Goal: Find contact information: Find contact information

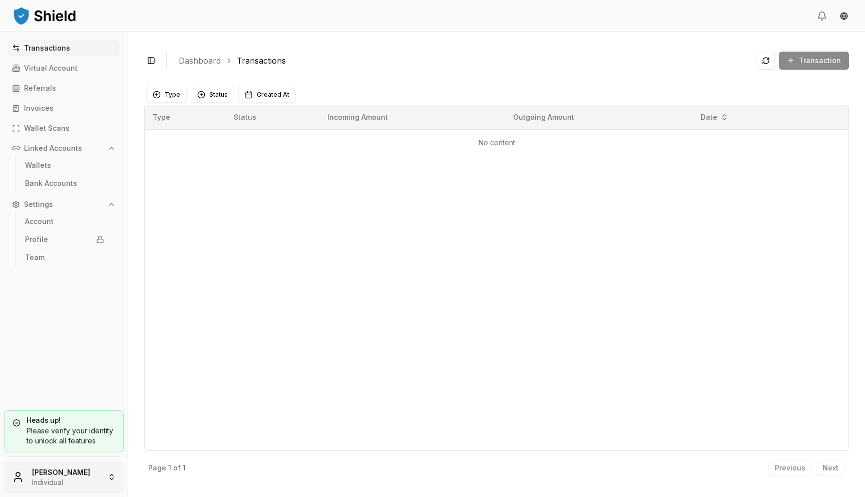
click at [42, 485] on html "Transactions Virtual Account Referrals Invoices Wallet Scans Linked Accounts Wa…" at bounding box center [432, 248] width 865 height 497
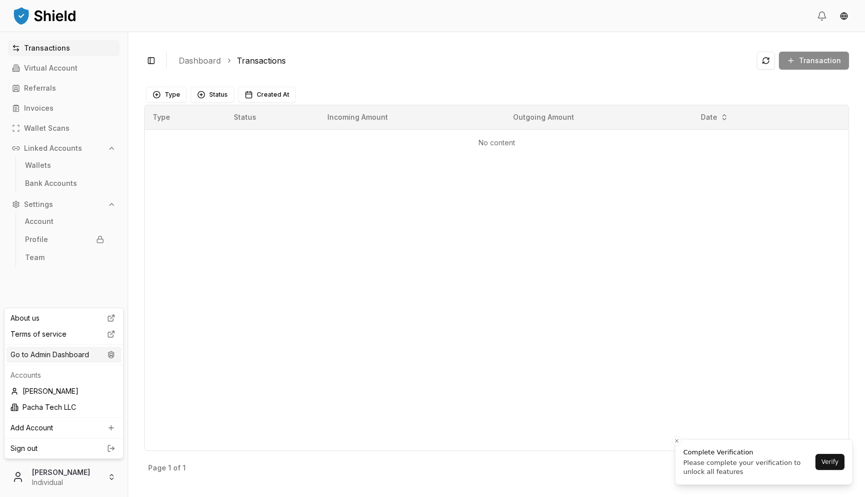
click at [75, 360] on div "Go to Admin Dashboard" at bounding box center [64, 355] width 115 height 16
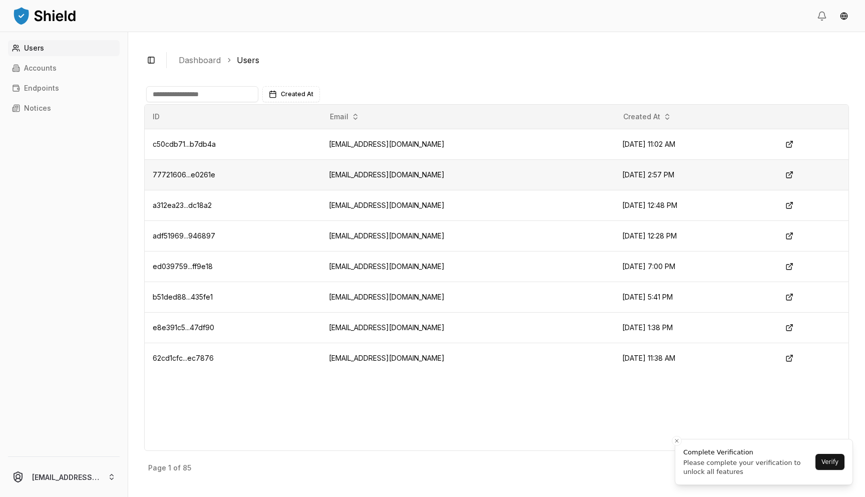
click at [352, 179] on td "[EMAIL_ADDRESS][DOMAIN_NAME]" at bounding box center [468, 174] width 294 height 31
click at [352, 174] on td "[EMAIL_ADDRESS][DOMAIN_NAME]" at bounding box center [468, 174] width 294 height 31
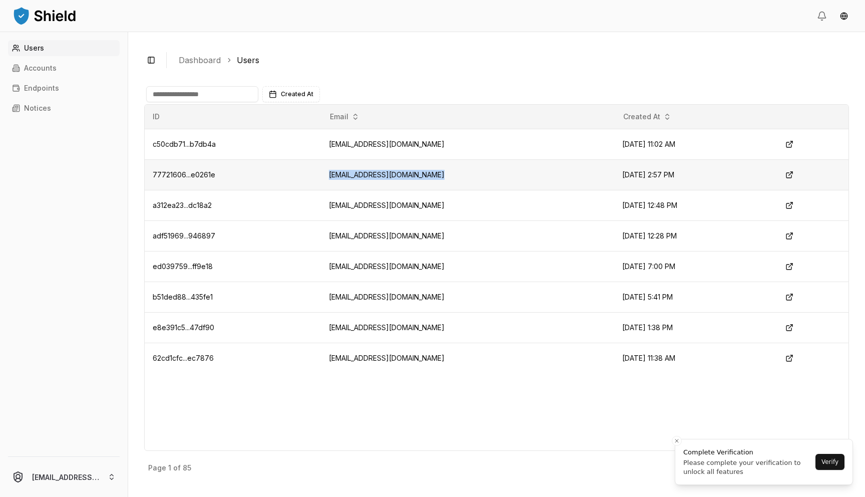
copy td "[EMAIL_ADDRESS][DOMAIN_NAME]"
click at [380, 269] on td "[EMAIL_ADDRESS][DOMAIN_NAME]" at bounding box center [468, 266] width 294 height 31
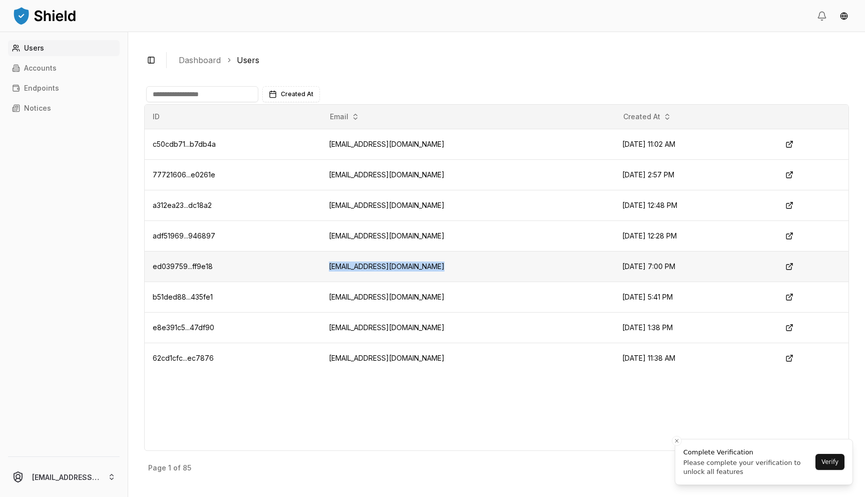
click at [380, 269] on td "[EMAIL_ADDRESS][DOMAIN_NAME]" at bounding box center [468, 266] width 294 height 31
click at [384, 229] on td "[EMAIL_ADDRESS][DOMAIN_NAME]" at bounding box center [468, 235] width 294 height 31
click at [676, 444] on button "Close toast" at bounding box center [677, 441] width 10 height 10
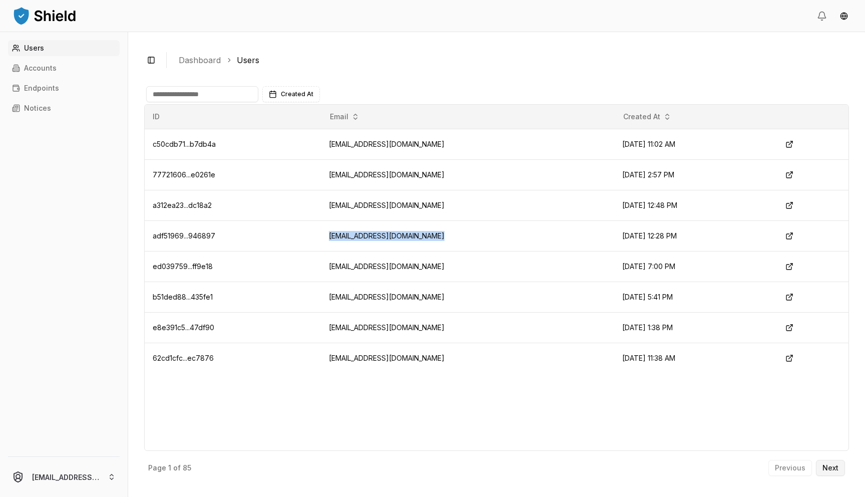
click at [842, 469] on button "Next" at bounding box center [830, 468] width 29 height 16
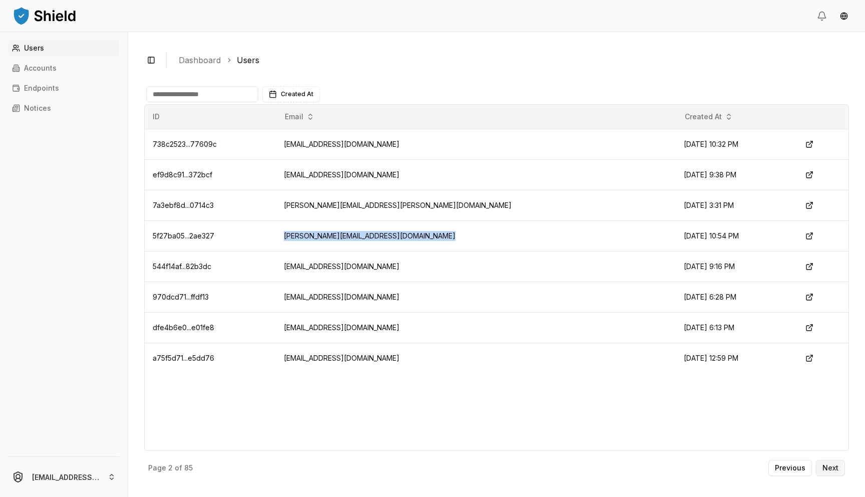
click at [833, 470] on p "Next" at bounding box center [831, 467] width 16 height 7
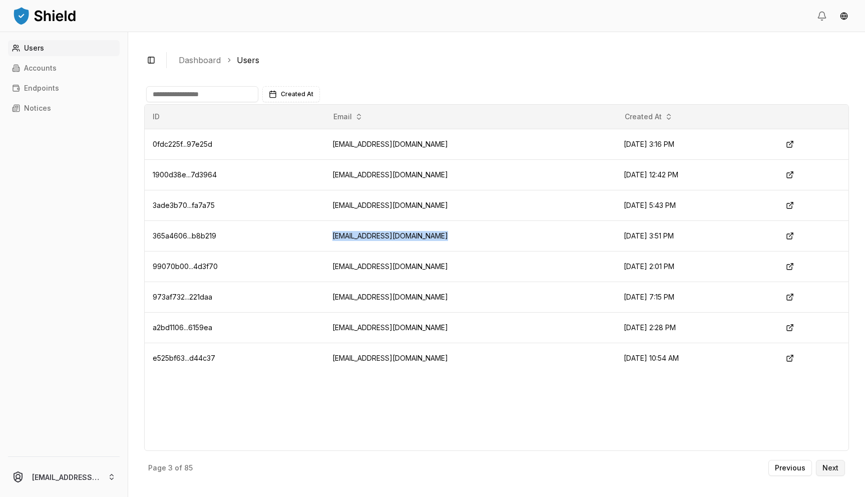
click at [835, 469] on p "Next" at bounding box center [831, 467] width 16 height 7
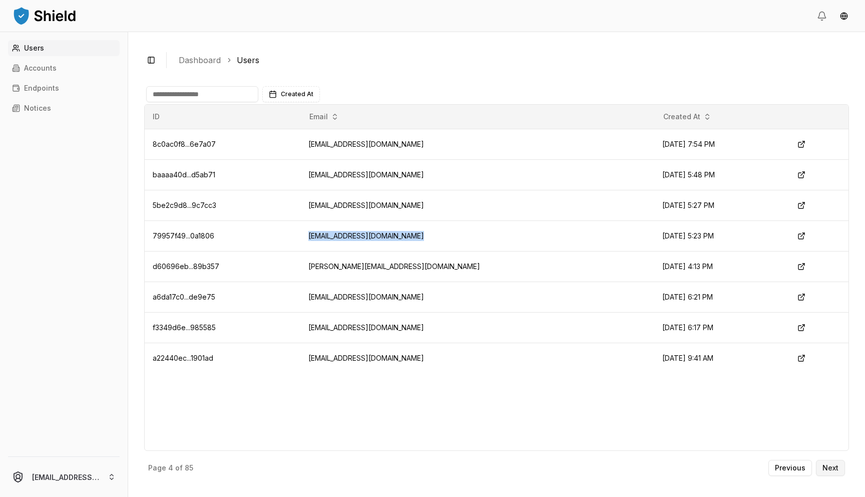
click at [834, 465] on p "Next" at bounding box center [831, 467] width 16 height 7
click at [830, 467] on p "Next" at bounding box center [831, 467] width 16 height 7
click at [835, 464] on p "Next" at bounding box center [831, 467] width 16 height 7
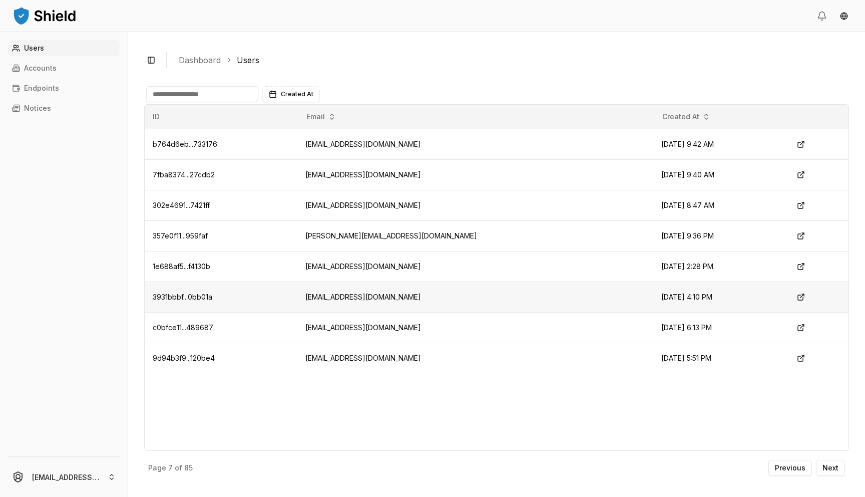
click at [414, 299] on td "[EMAIL_ADDRESS][DOMAIN_NAME]" at bounding box center [476, 296] width 356 height 31
click at [421, 296] on td "[EMAIL_ADDRESS][DOMAIN_NAME]" at bounding box center [476, 296] width 356 height 31
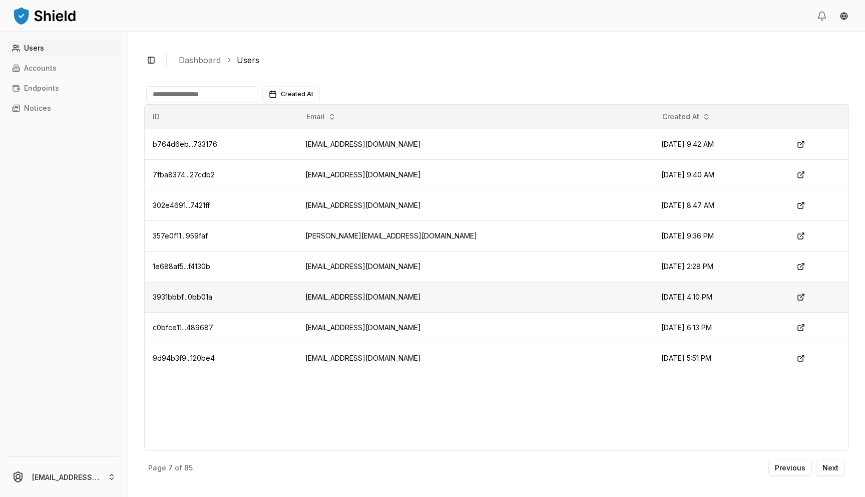
click at [421, 296] on td "[EMAIL_ADDRESS][DOMAIN_NAME]" at bounding box center [476, 296] width 356 height 31
copy td "[EMAIL_ADDRESS][DOMAIN_NAME]"
click at [370, 234] on td "[PERSON_NAME][EMAIL_ADDRESS][DOMAIN_NAME]" at bounding box center [476, 235] width 356 height 31
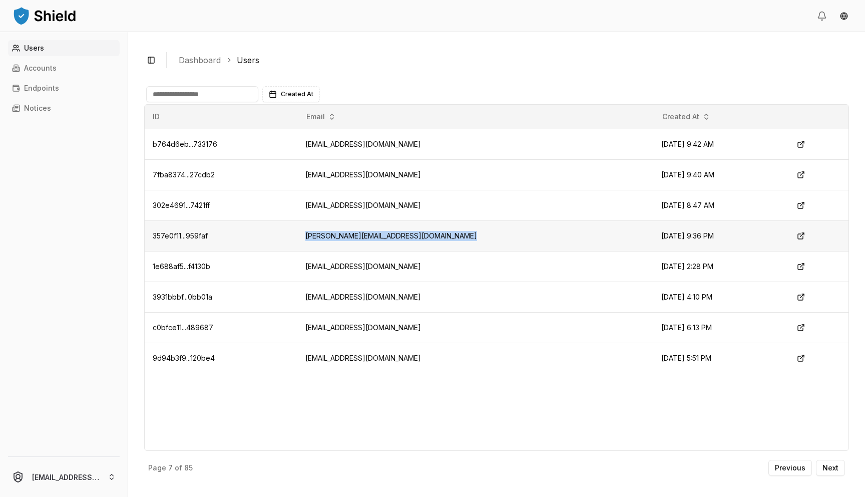
click at [370, 234] on td "[PERSON_NAME][EMAIL_ADDRESS][DOMAIN_NAME]" at bounding box center [476, 235] width 356 height 31
copy td "[PERSON_NAME][EMAIL_ADDRESS][DOMAIN_NAME]"
